Goal: Information Seeking & Learning: Learn about a topic

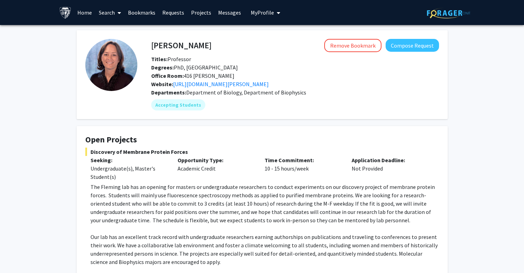
scroll to position [70, 0]
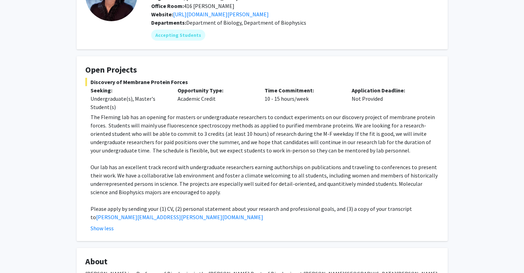
click at [280, 102] on div "Time Commitment: 10 - 15 hours/week" at bounding box center [303, 98] width 87 height 25
click at [281, 102] on div "Time Commitment: 10 - 15 hours/week" at bounding box center [303, 98] width 87 height 25
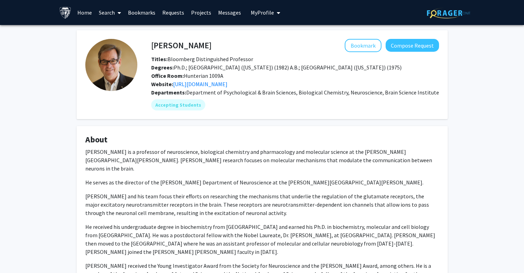
click at [315, 55] on div "Titles: Bloomberg Distinguished Professor" at bounding box center [295, 59] width 299 height 8
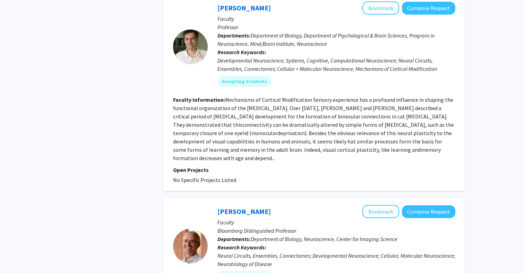
scroll to position [430, 0]
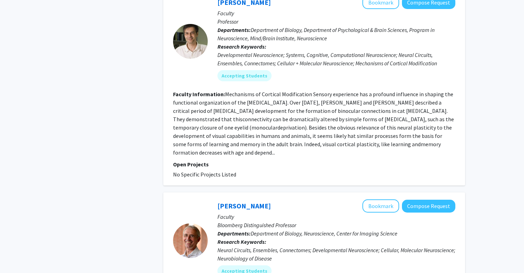
click at [270, 126] on fg-read-more "Mechanisms of Cortical Modification Sensory experience has a profound influence…" at bounding box center [313, 123] width 281 height 65
